Goal: Information Seeking & Learning: Stay updated

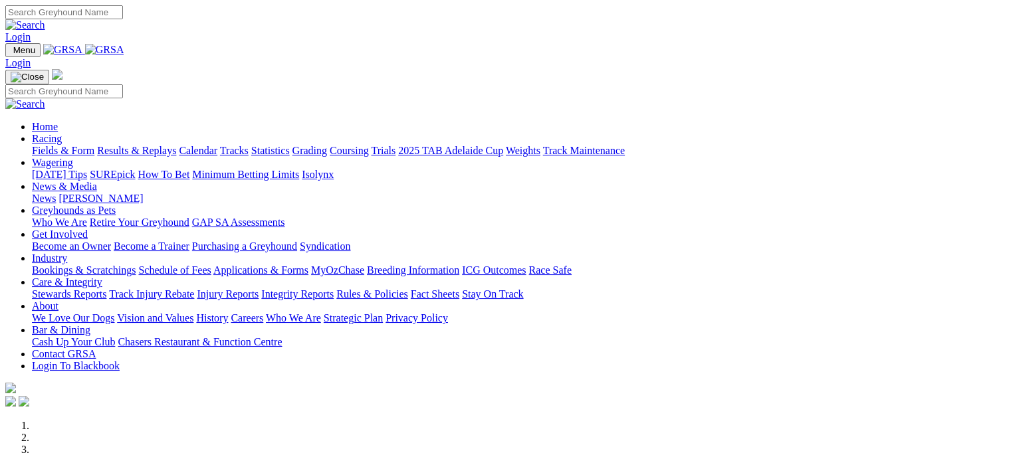
click at [62, 133] on link "Racing" at bounding box center [47, 138] width 30 height 11
click at [164, 145] on link "Results & Replays" at bounding box center [136, 150] width 79 height 11
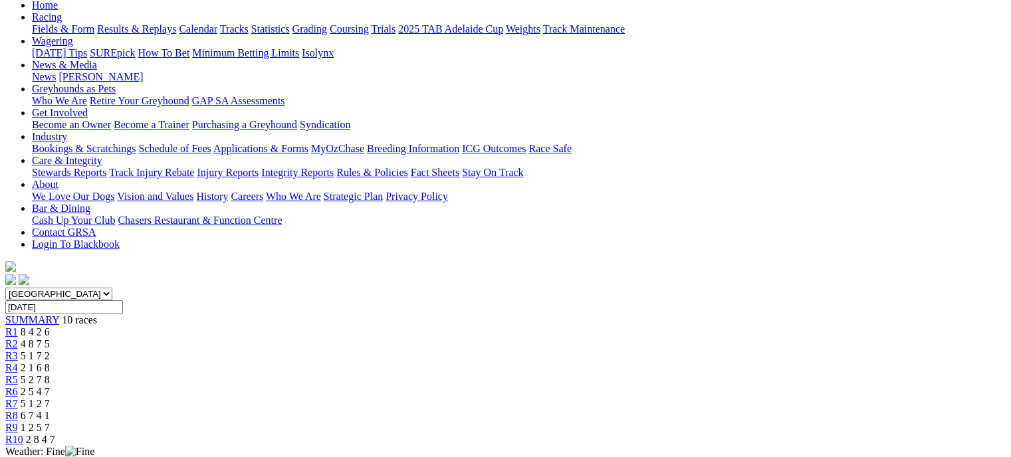
scroll to position [142, 0]
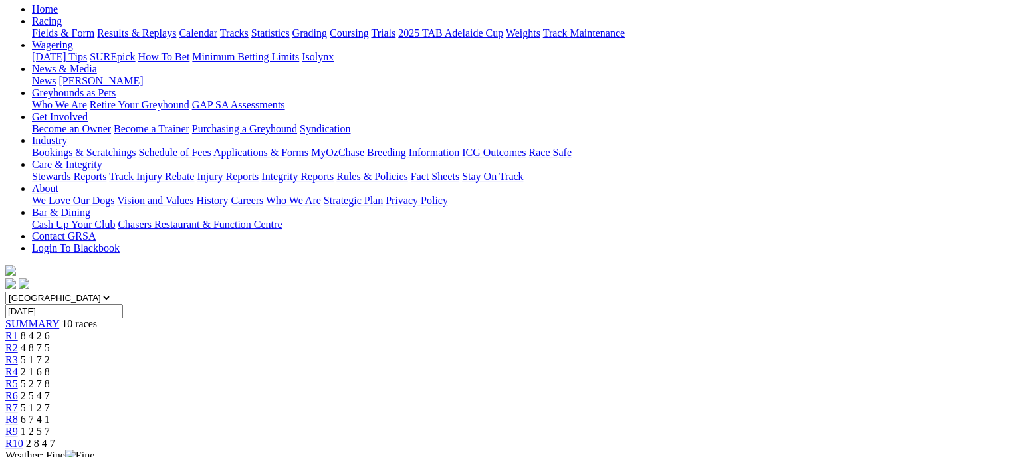
click at [50, 342] on span "4 8 7 5" at bounding box center [35, 347] width 29 height 11
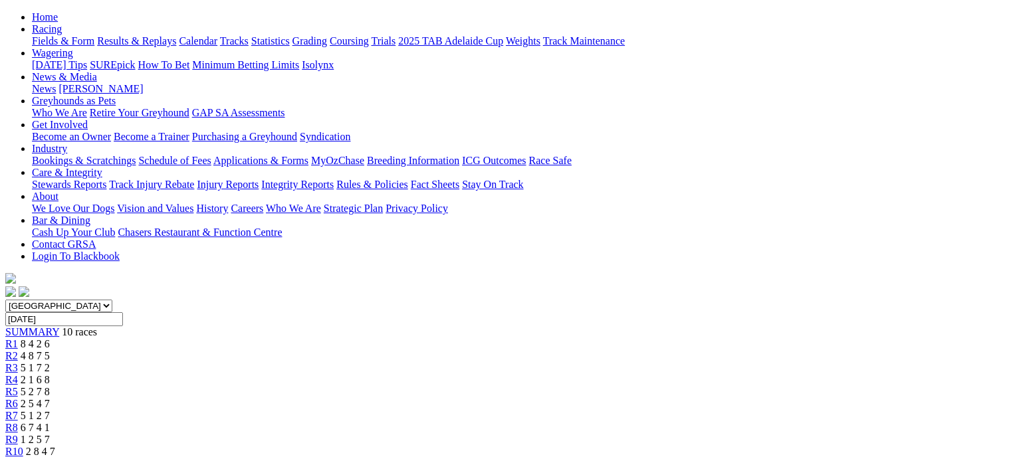
scroll to position [130, 0]
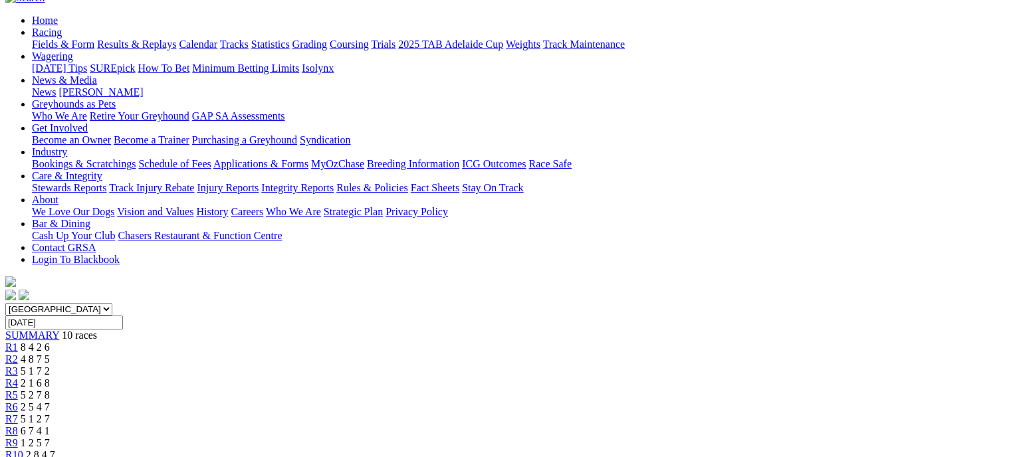
click at [396, 366] on div "R3 5 1 7 2" at bounding box center [505, 372] width 1001 height 12
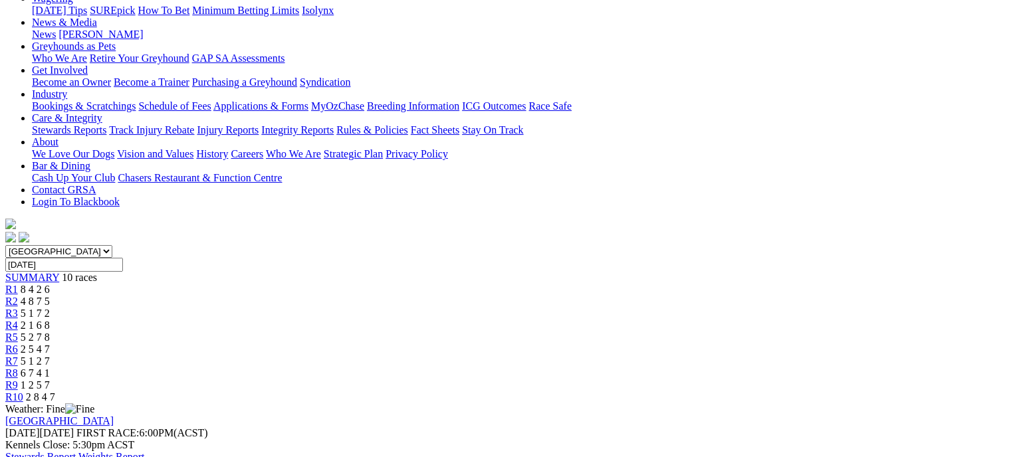
scroll to position [158, 0]
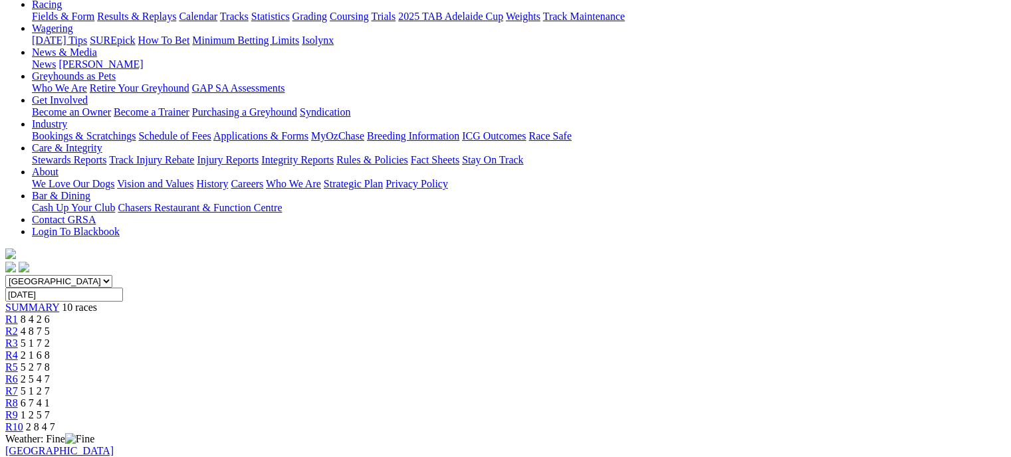
click at [467, 350] on div "R4 2 1 6 8" at bounding box center [505, 356] width 1001 height 12
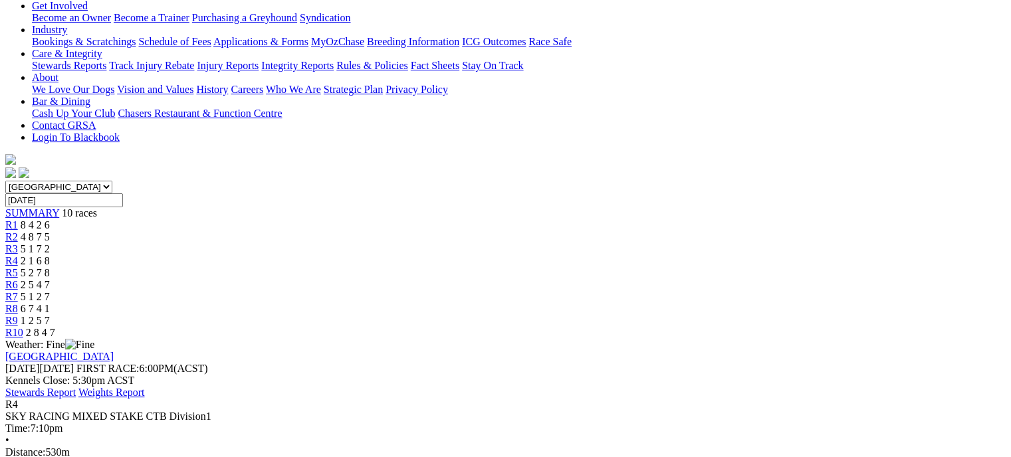
scroll to position [265, 0]
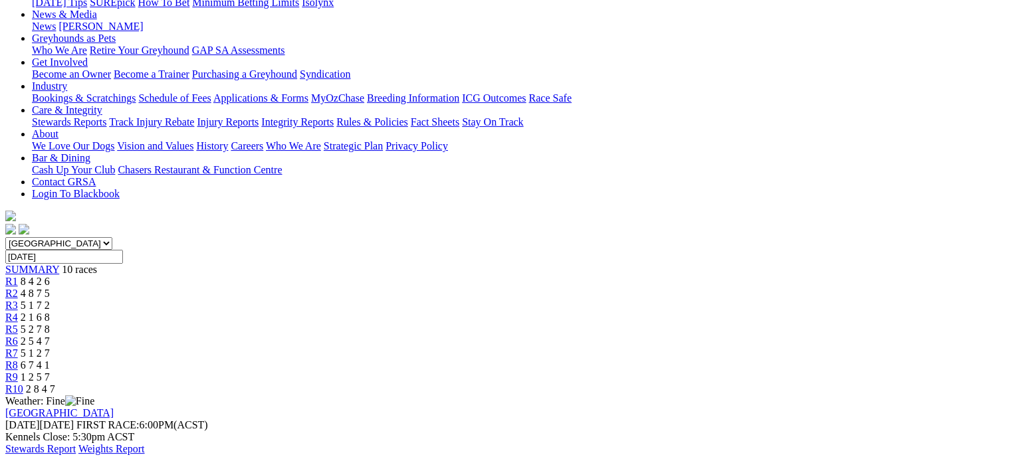
scroll to position [184, 0]
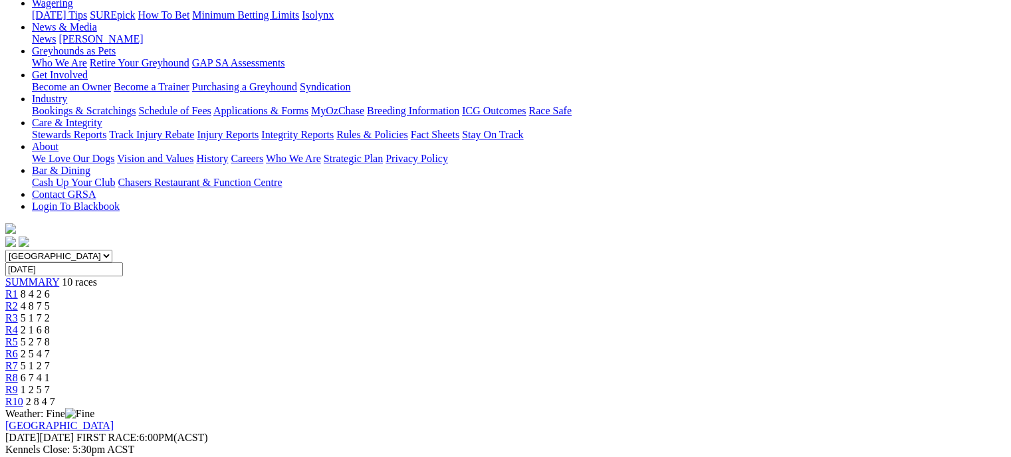
click at [549, 336] on div "R5 5 2 7 8" at bounding box center [505, 342] width 1001 height 12
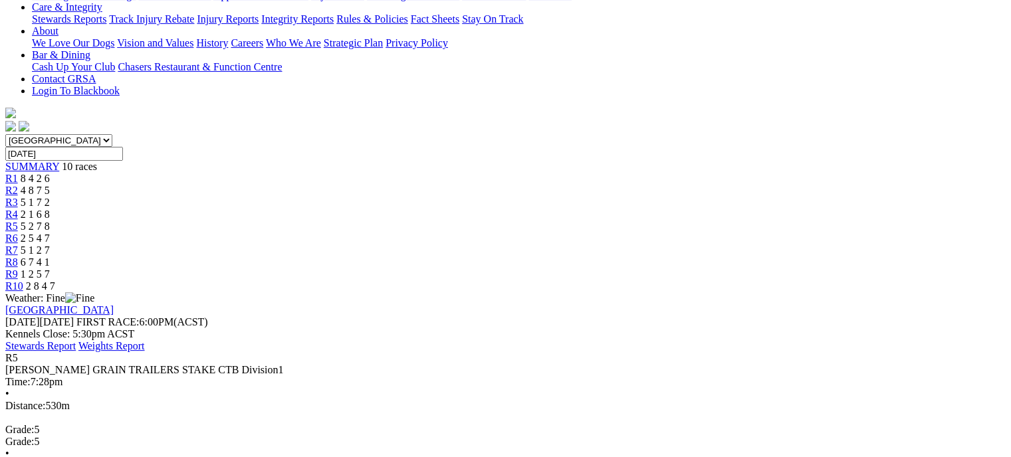
scroll to position [314, 0]
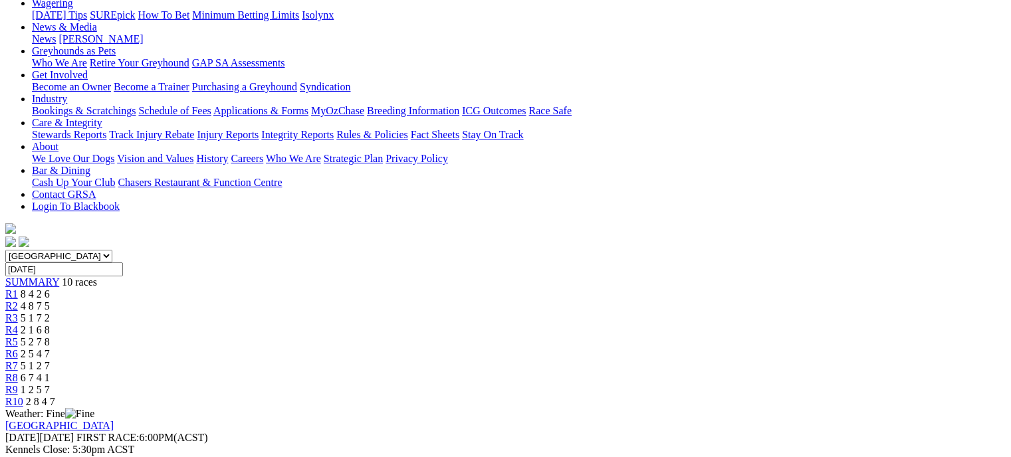
scroll to position [142, 0]
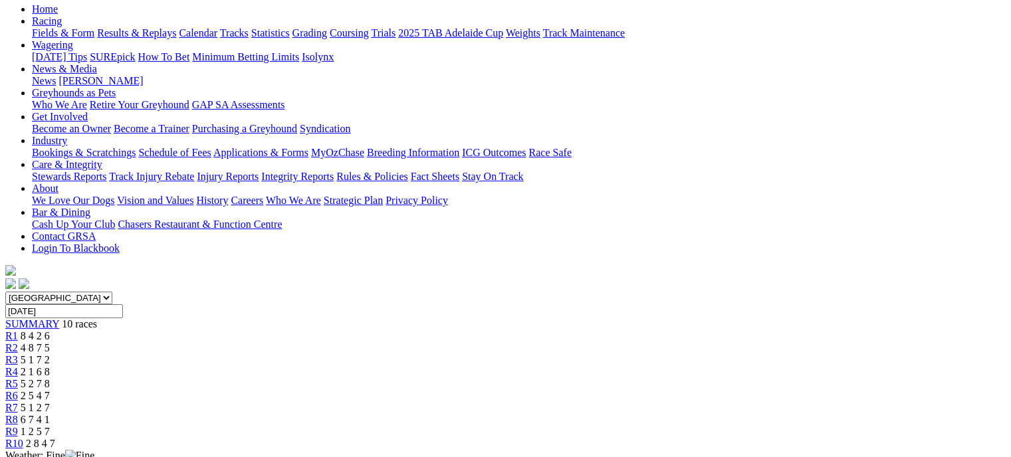
click at [619, 390] on div "R6 2 5 4 7" at bounding box center [505, 396] width 1001 height 12
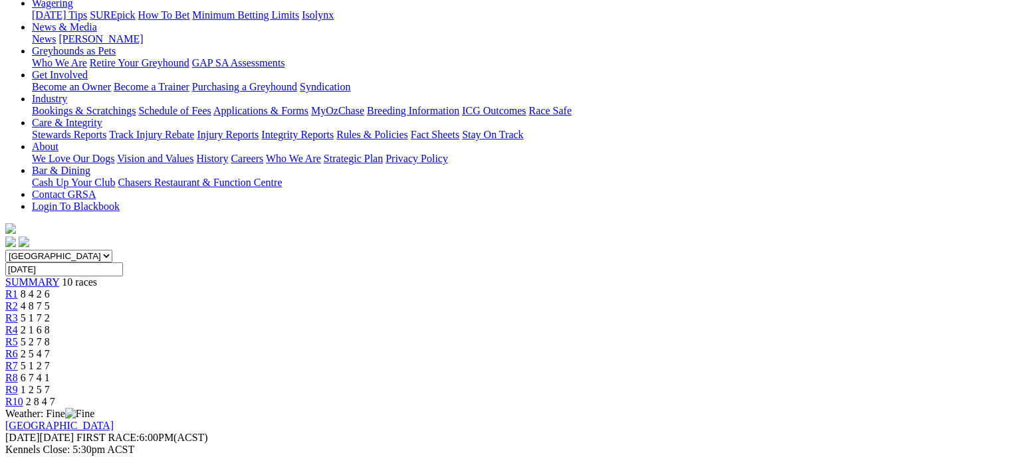
scroll to position [177, 0]
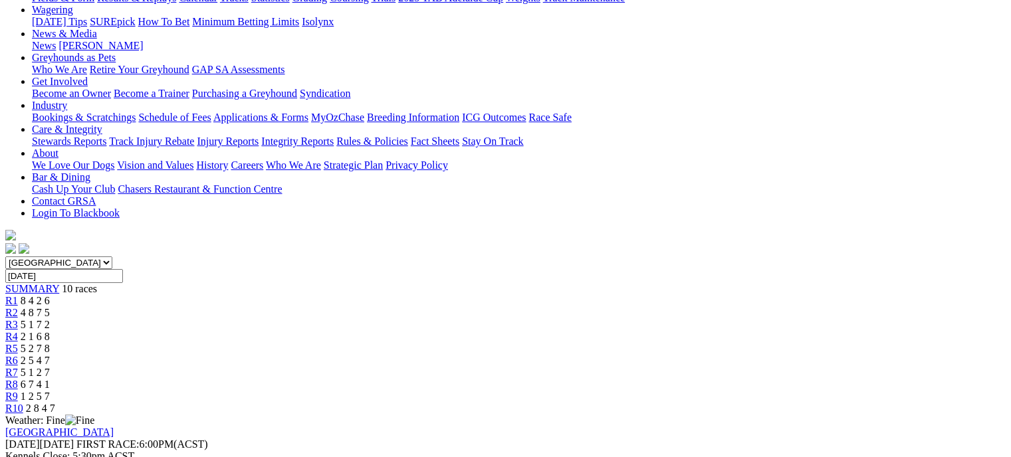
click at [18, 367] on link "R7" at bounding box center [11, 372] width 13 height 11
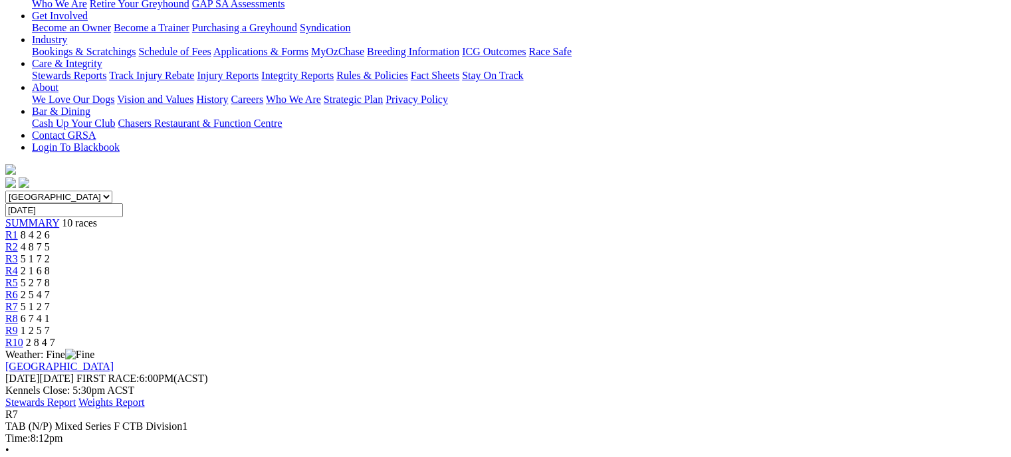
scroll to position [197, 0]
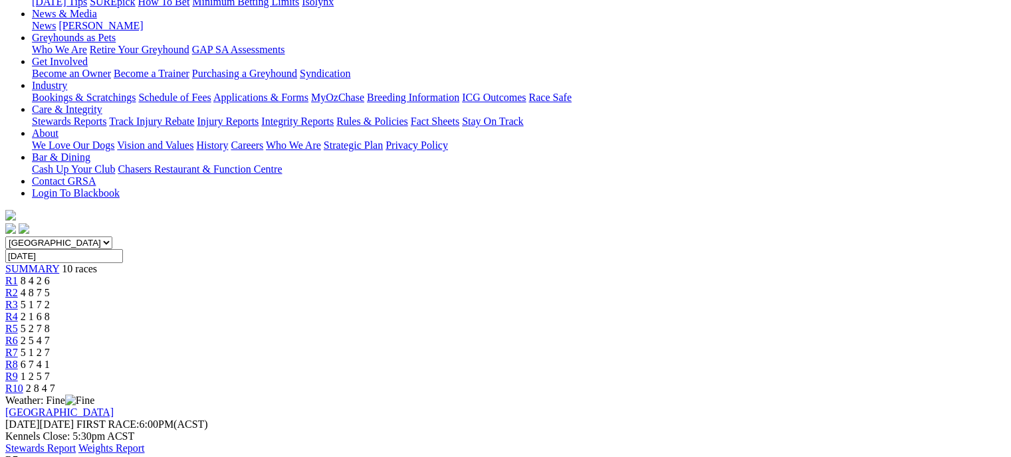
click at [18, 359] on link "R8" at bounding box center [11, 364] width 13 height 11
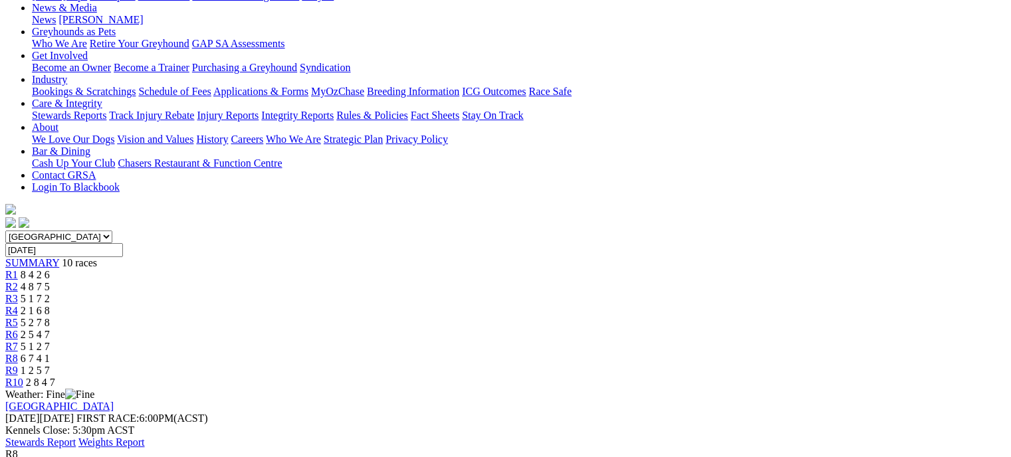
scroll to position [201, 0]
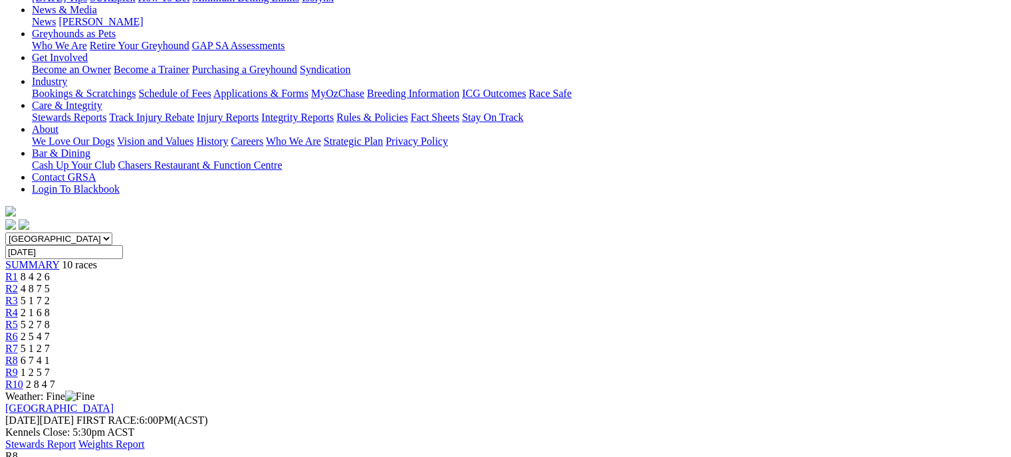
click at [18, 367] on link "R9" at bounding box center [11, 372] width 13 height 11
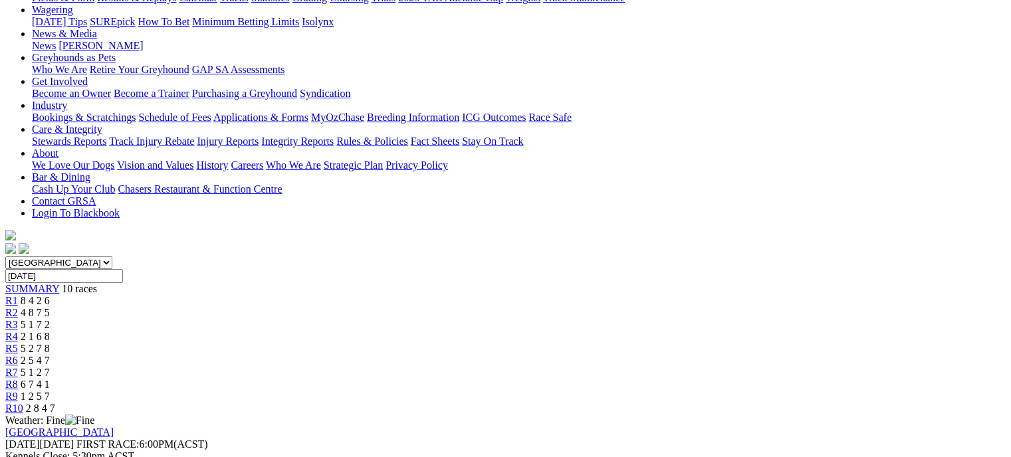
scroll to position [176, 0]
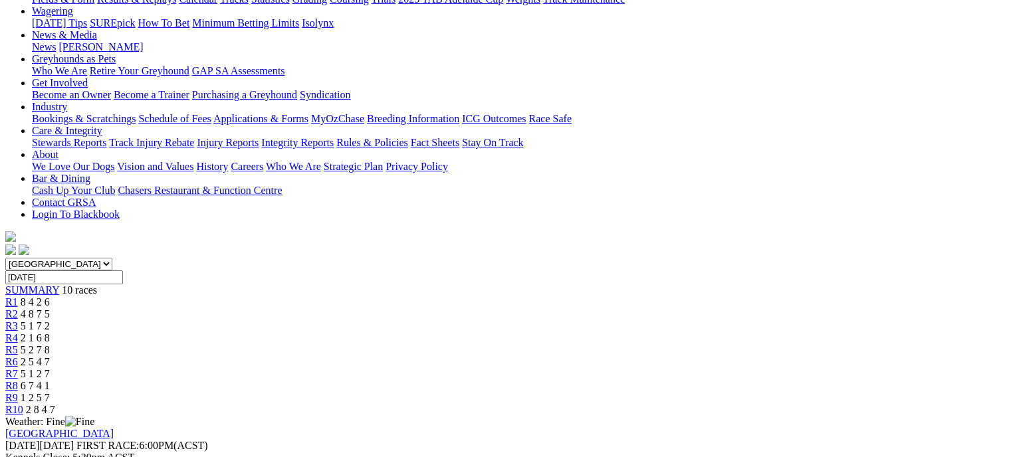
click at [898, 404] on div "R10 2 8 4 7" at bounding box center [505, 410] width 1001 height 12
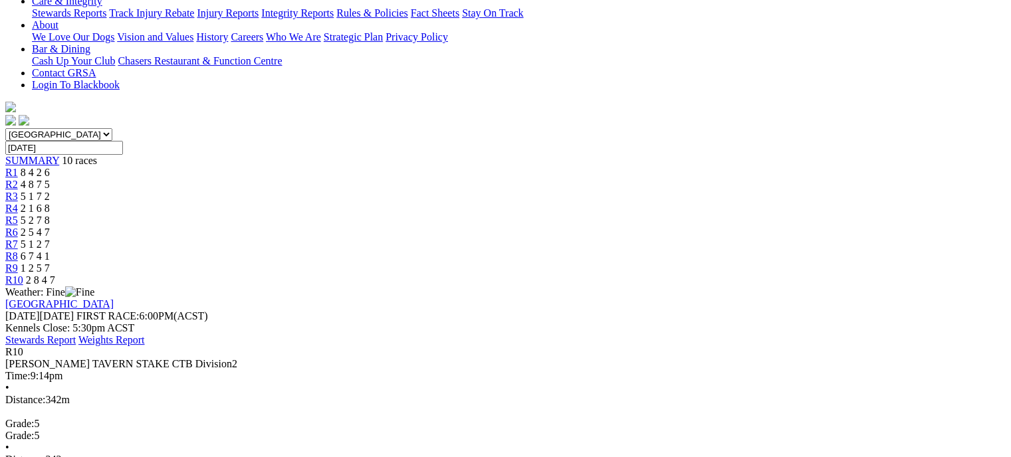
scroll to position [307, 0]
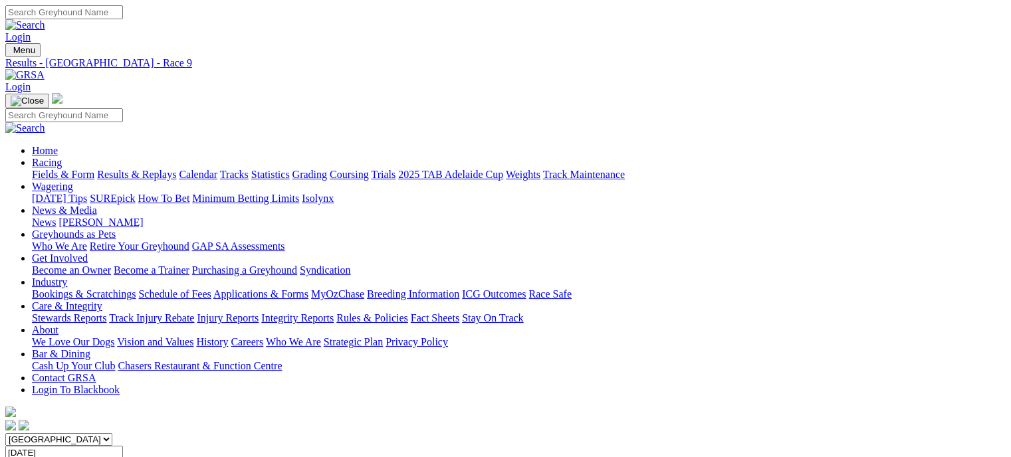
click at [61, 169] on link "Fields & Form" at bounding box center [63, 174] width 63 height 11
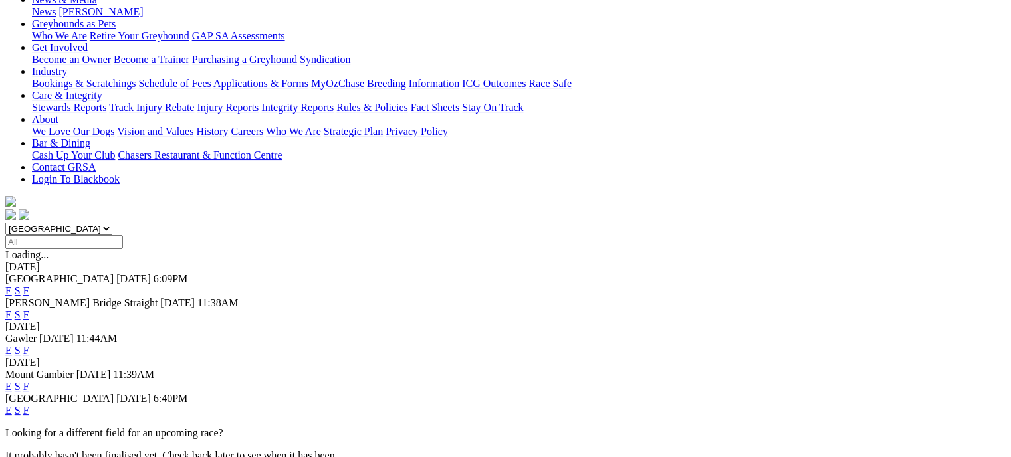
scroll to position [213, 0]
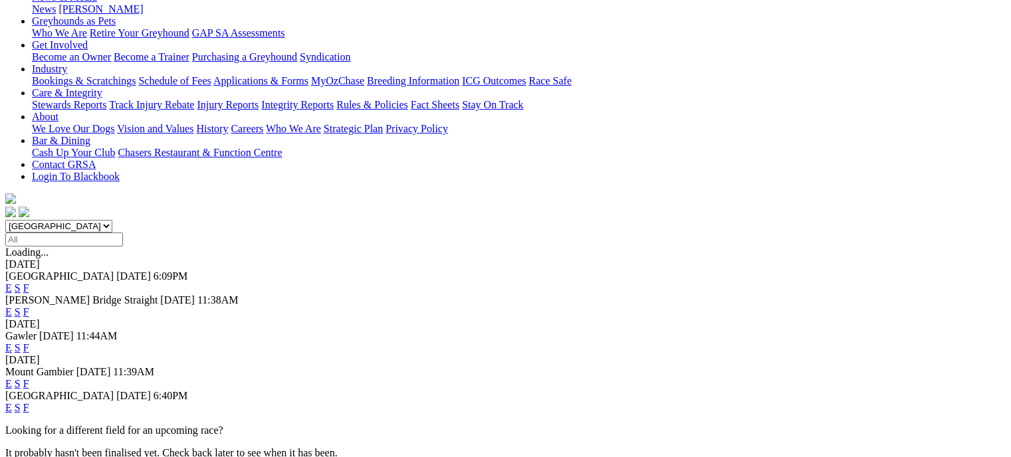
click at [29, 402] on link "F" at bounding box center [26, 407] width 6 height 11
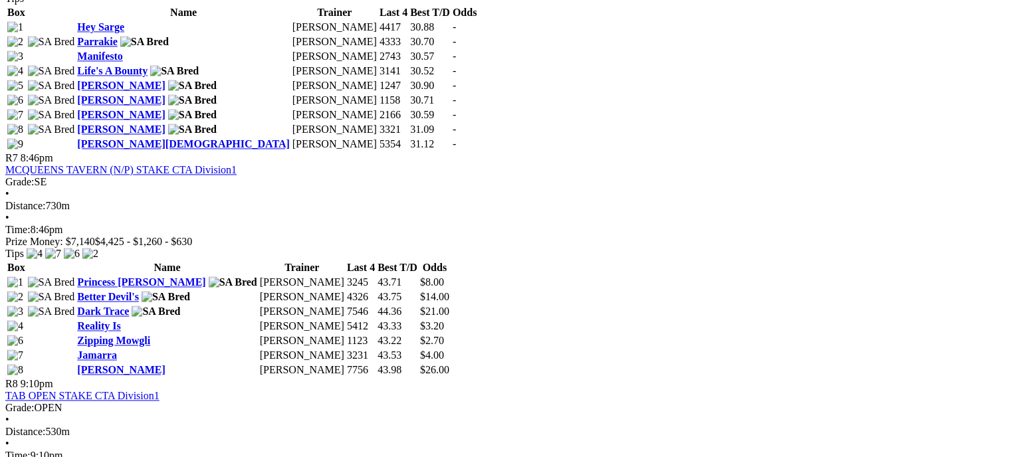
scroll to position [1990, 0]
